Goal: Transaction & Acquisition: Purchase product/service

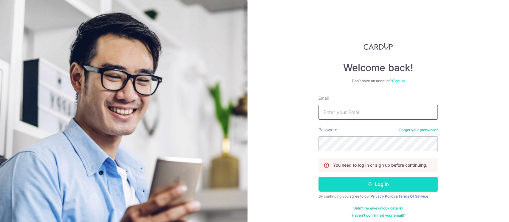
type input "jermynchua@gmail.com"
click at [341, 182] on button "Log in" at bounding box center [377, 184] width 119 height 15
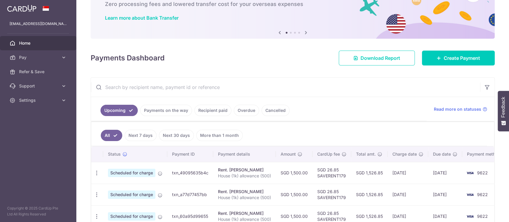
scroll to position [40, 0]
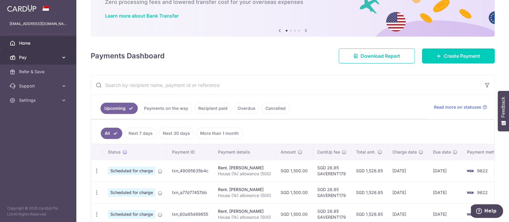
click at [48, 55] on span "Pay" at bounding box center [38, 58] width 39 height 6
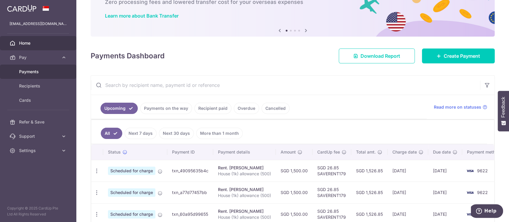
click at [43, 72] on span "Payments" at bounding box center [38, 72] width 39 height 6
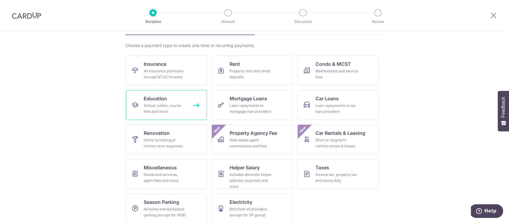
scroll to position [40, 0]
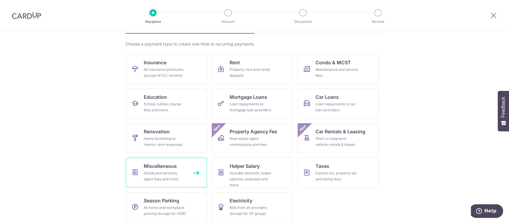
click at [185, 181] on link "Miscellaneous Goods and services, agent fees and more" at bounding box center [166, 173] width 81 height 30
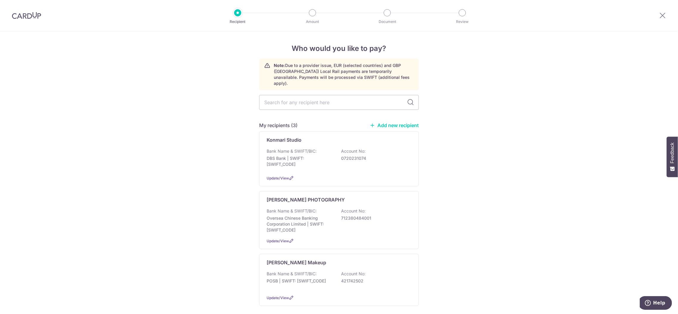
click at [414, 122] on link "Add new recipient" at bounding box center [394, 125] width 49 height 6
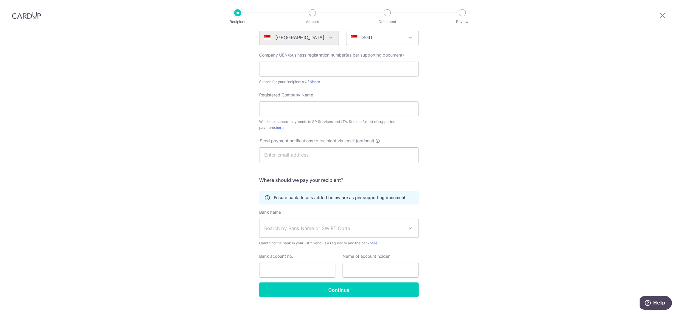
scroll to position [76, 0]
click at [278, 65] on input "text" at bounding box center [339, 68] width 160 height 15
paste input "201608709R"
type input "201608709R"
click at [283, 108] on input "Registered Company Name" at bounding box center [339, 108] width 160 height 15
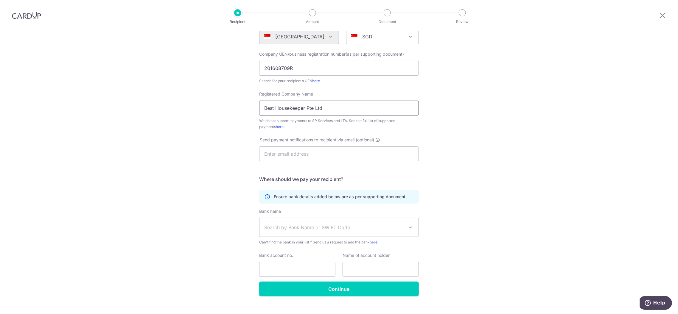
type input "Best Housekeeper Pte Ltd"
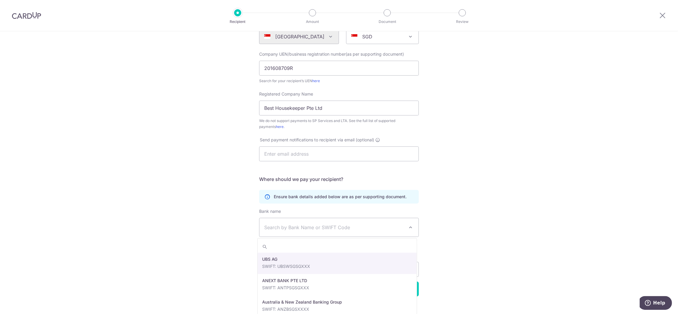
click at [277, 222] on span "Search by Bank Name or SWIFT Code" at bounding box center [338, 227] width 159 height 18
type input "dbs"
select select "6"
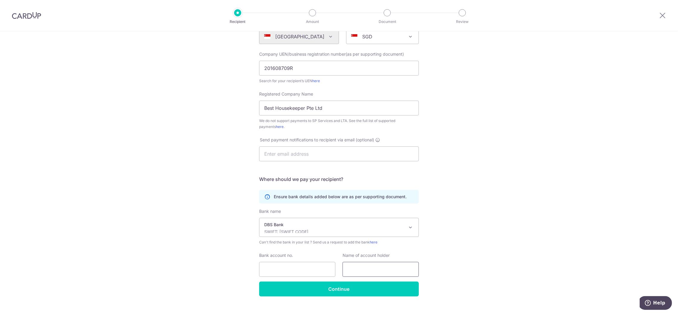
click at [346, 222] on input "text" at bounding box center [381, 269] width 76 height 15
paste input "Best Housekeeper Pte. Ltd."
type input "Best Housekeeper Pte. Ltd."
click at [279, 222] on input "Bank account no." at bounding box center [297, 269] width 76 height 15
paste input "100-903902-7"
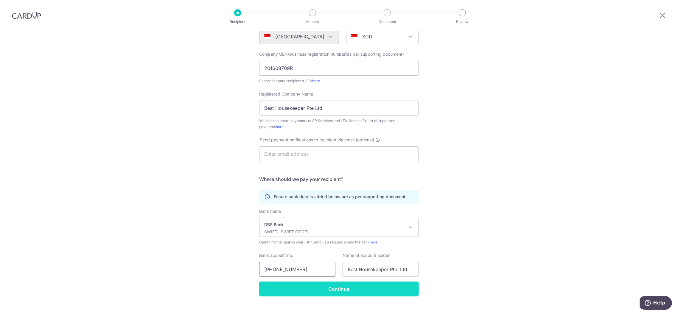
type input "100-903902-7"
click at [298, 222] on input "Continue" at bounding box center [339, 289] width 160 height 15
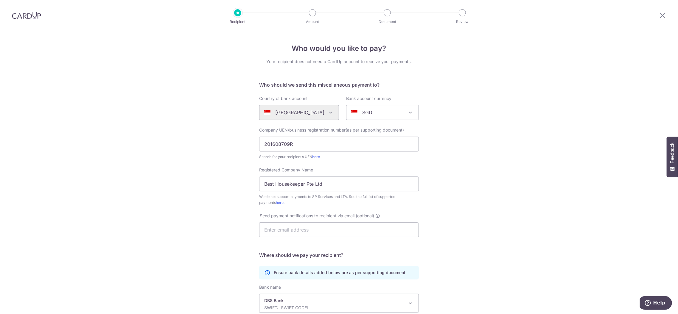
scroll to position [100, 0]
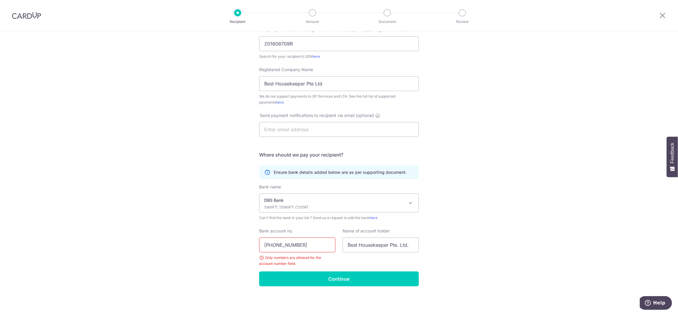
click at [273, 245] on input "100-903902-7" at bounding box center [297, 245] width 76 height 15
click at [291, 244] on input "100903902-7" at bounding box center [297, 245] width 76 height 15
type input "1009039027"
click at [319, 276] on input "Continue" at bounding box center [339, 279] width 160 height 15
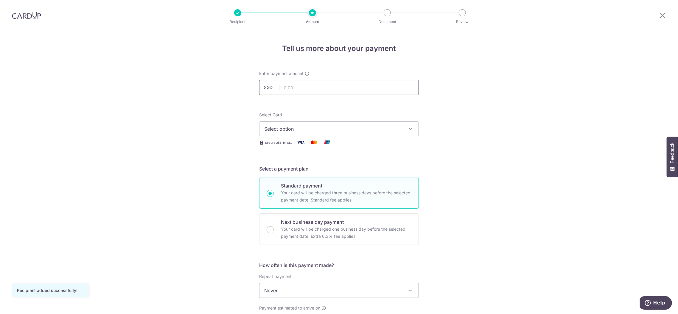
click at [314, 91] on input "text" at bounding box center [339, 87] width 160 height 15
type input "570.00"
click at [278, 127] on span "Select option" at bounding box center [333, 128] width 139 height 7
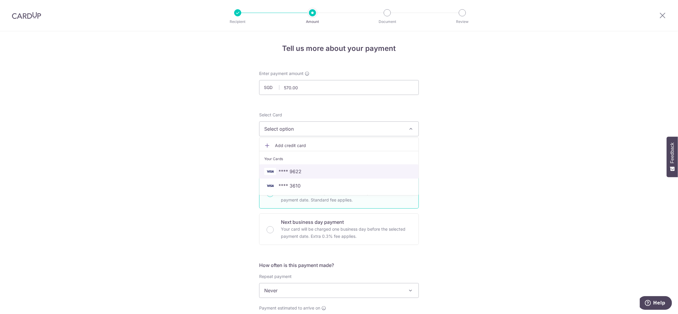
click at [292, 169] on span "**** 9622" at bounding box center [290, 171] width 23 height 7
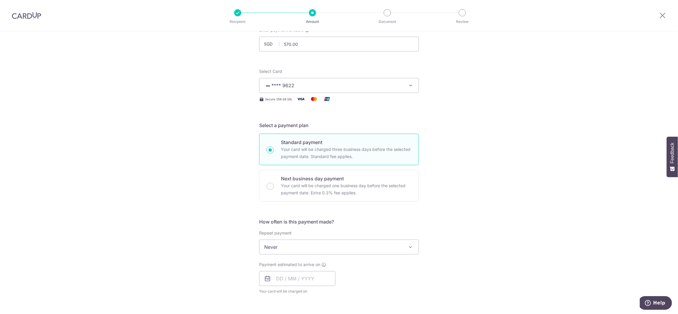
scroll to position [79, 0]
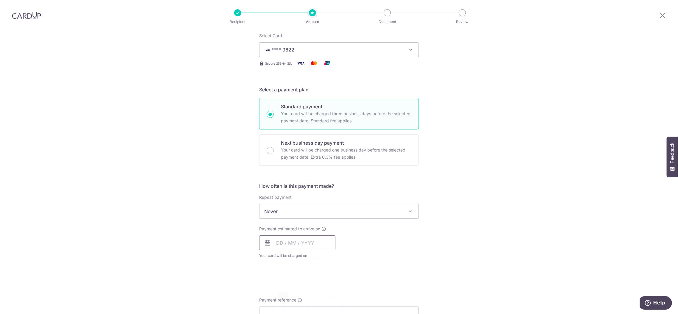
click at [279, 241] on input "text" at bounding box center [297, 243] width 76 height 15
click at [279, 297] on link "8" at bounding box center [284, 298] width 10 height 10
type input "[DATE]"
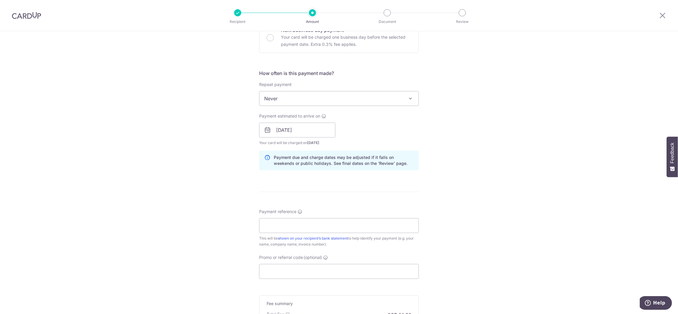
scroll to position [198, 0]
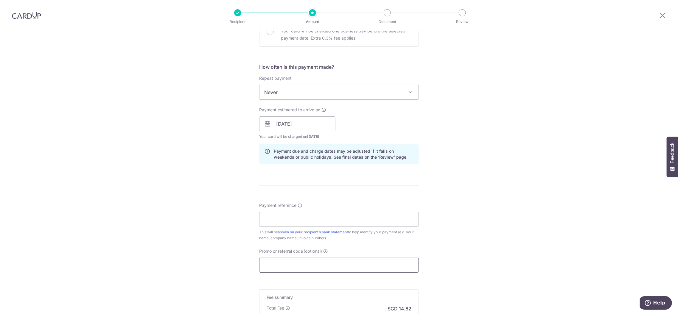
click at [377, 260] on input "Promo or referral code (optional)" at bounding box center [339, 265] width 160 height 15
click at [329, 268] on input "Promo or referral code (optional)" at bounding box center [339, 265] width 160 height 15
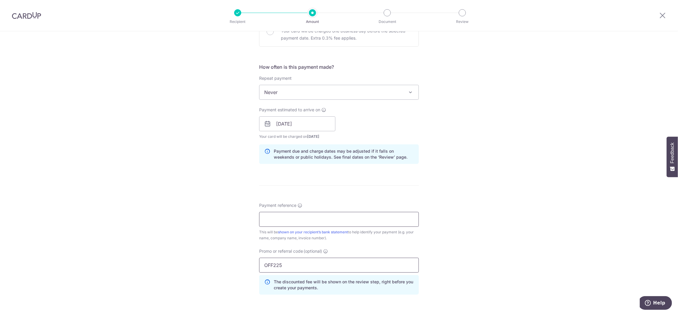
type input "OFF225"
click at [317, 217] on input "Payment reference" at bounding box center [339, 219] width 160 height 15
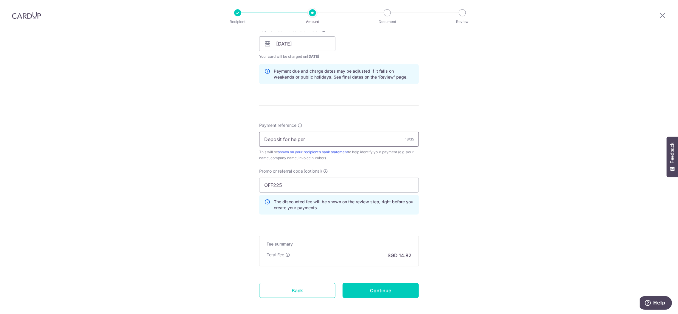
scroll to position [307, 0]
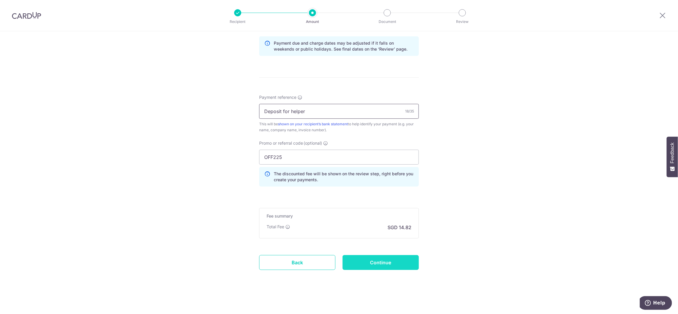
type input "Deposit for helper"
click at [369, 259] on input "Continue" at bounding box center [381, 262] width 76 height 15
type input "Create Schedule"
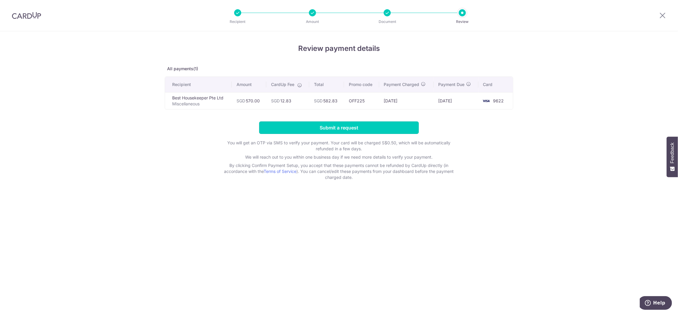
click at [295, 131] on input "Submit a request" at bounding box center [339, 128] width 160 height 13
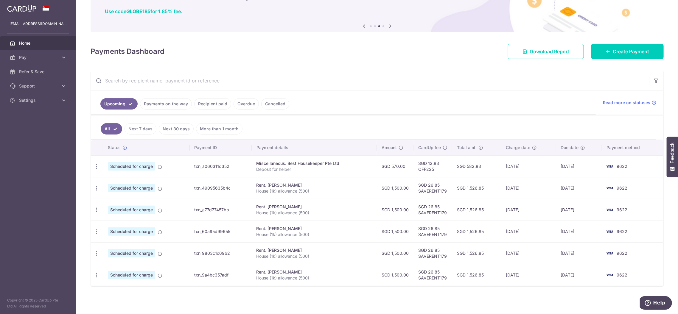
scroll to position [37, 0]
